Goal: Task Accomplishment & Management: Use online tool/utility

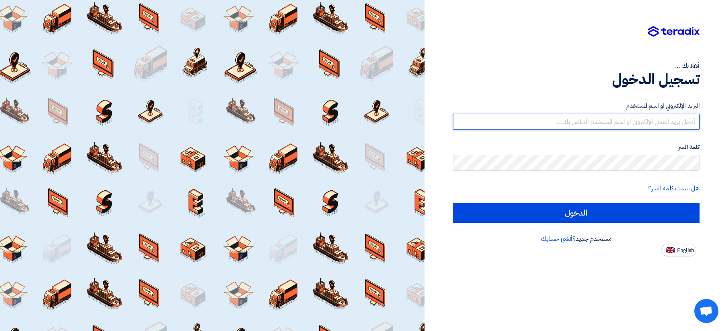
type input "[EMAIL_ADDRESS][DOMAIN_NAME]"
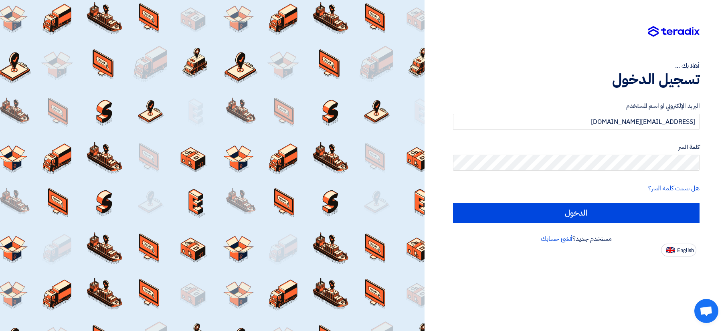
click at [512, 196] on form "البريد الإلكتروني او اسم المستخدم [EMAIL_ADDRESS][DOMAIN_NAME] كلمة السر هل نسي…" at bounding box center [576, 161] width 247 height 121
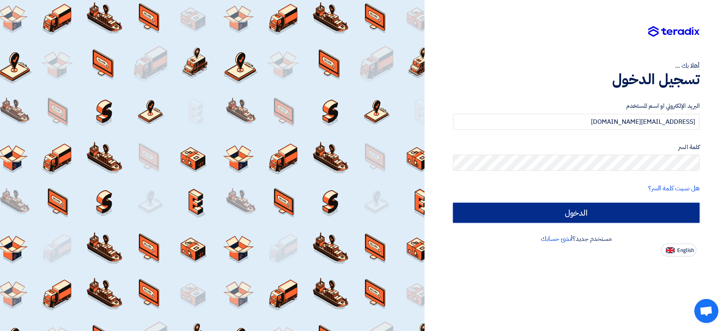
click at [506, 220] on input "الدخول" at bounding box center [576, 213] width 247 height 20
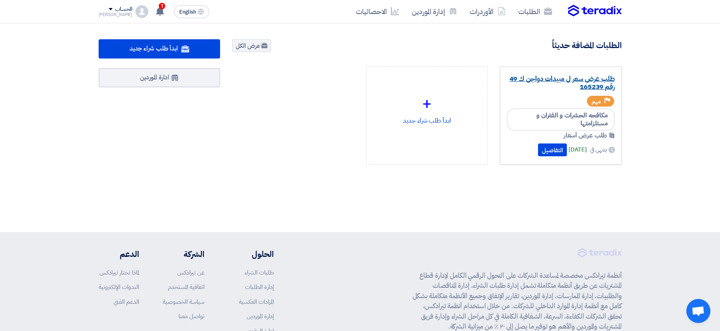
click at [576, 75] on link "طلب عرض سعر ل مبيدات دواجن ك 49 رقم 165239" at bounding box center [561, 83] width 108 height 16
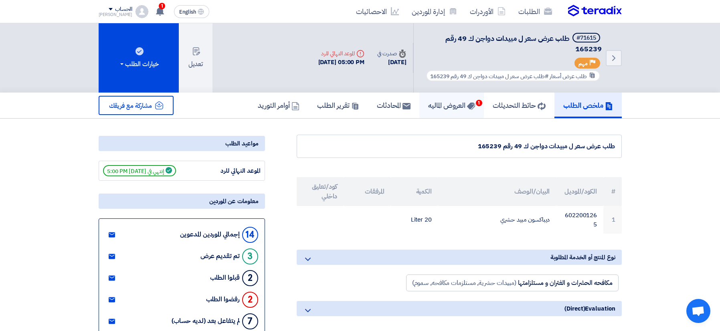
click at [467, 109] on use at bounding box center [471, 106] width 8 height 7
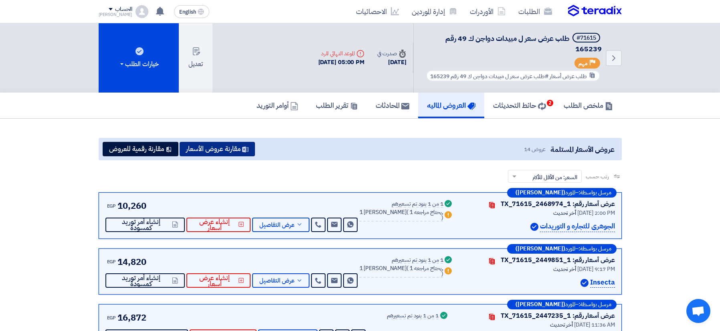
click at [211, 156] on button "مقارنة عروض الأسعار" at bounding box center [217, 149] width 75 height 14
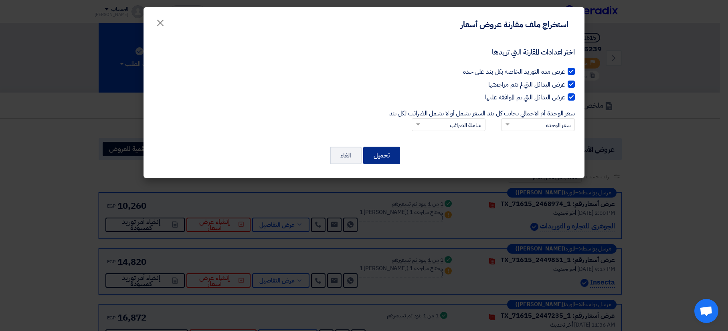
click at [378, 158] on button "تحميل" at bounding box center [381, 156] width 37 height 18
